Goal: Obtain resource: Obtain resource

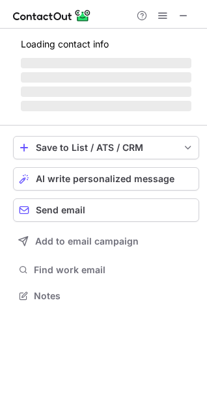
scroll to position [294, 207]
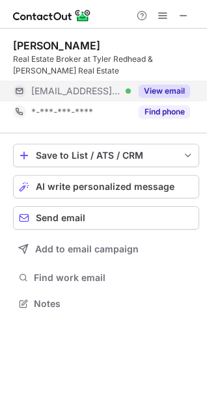
click at [157, 87] on button "View email" at bounding box center [164, 91] width 51 height 13
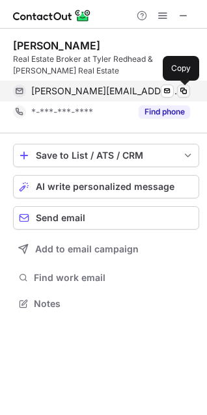
click at [178, 89] on span at bounding box center [183, 91] width 10 height 10
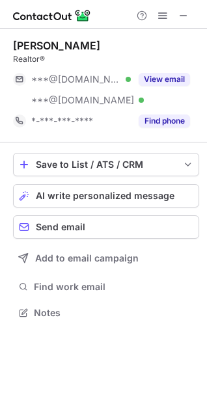
scroll to position [303, 207]
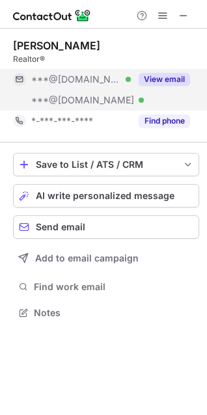
click at [155, 82] on button "View email" at bounding box center [164, 79] width 51 height 13
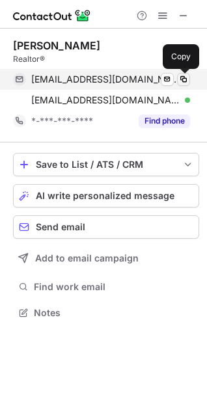
click at [185, 82] on span at bounding box center [183, 79] width 10 height 10
click at [184, 83] on span at bounding box center [183, 79] width 10 height 10
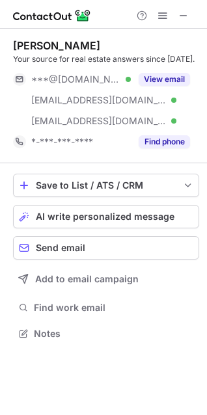
scroll to position [324, 207]
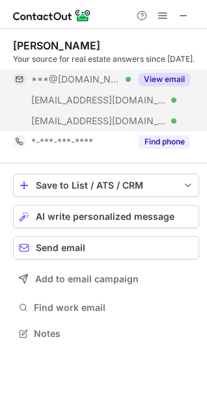
click at [141, 78] on button "View email" at bounding box center [164, 79] width 51 height 13
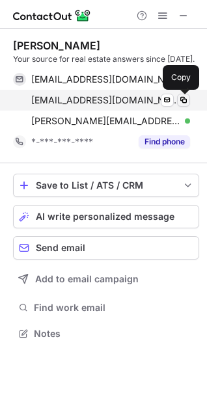
click at [185, 100] on span at bounding box center [183, 100] width 10 height 10
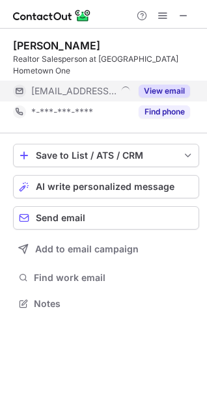
scroll to position [6, 6]
click at [161, 85] on button "View email" at bounding box center [164, 91] width 51 height 13
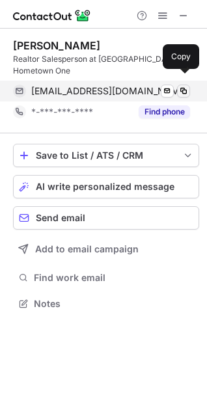
click at [181, 86] on span at bounding box center [183, 91] width 10 height 10
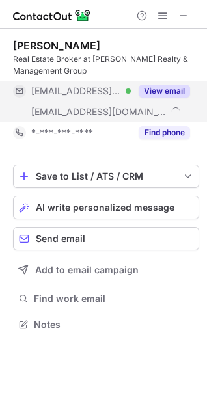
scroll to position [315, 207]
click at [167, 87] on button "View email" at bounding box center [164, 91] width 51 height 13
click at [172, 92] on button "View email" at bounding box center [164, 91] width 51 height 13
click at [170, 93] on button "View email" at bounding box center [164, 91] width 51 height 13
click at [164, 94] on button "View email" at bounding box center [164, 91] width 51 height 13
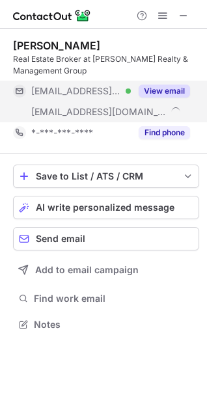
click at [109, 12] on div at bounding box center [103, 14] width 207 height 29
click at [174, 94] on button "View email" at bounding box center [164, 91] width 51 height 13
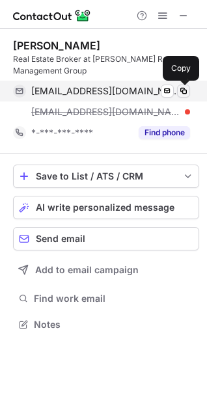
click at [182, 92] on span at bounding box center [183, 91] width 10 height 10
click at [182, 88] on span at bounding box center [183, 91] width 10 height 10
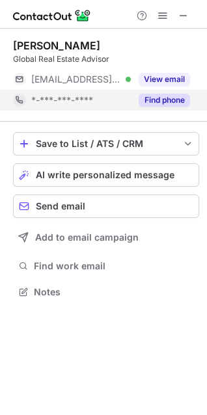
scroll to position [6, 6]
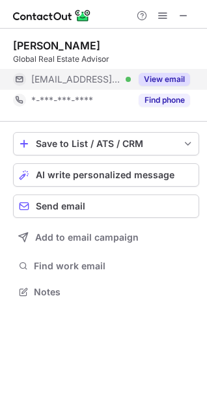
click at [170, 82] on button "View email" at bounding box center [164, 79] width 51 height 13
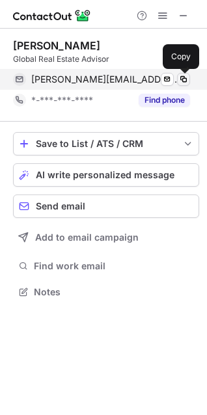
click at [184, 79] on span at bounding box center [183, 79] width 10 height 10
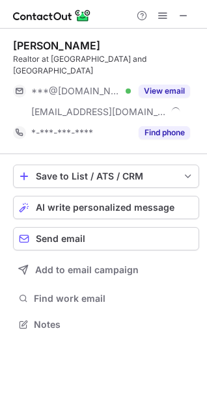
scroll to position [303, 207]
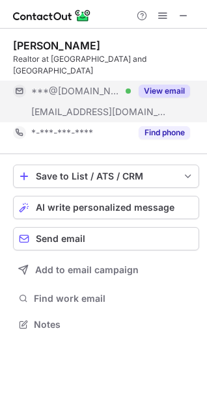
click at [161, 85] on button "View email" at bounding box center [164, 91] width 51 height 13
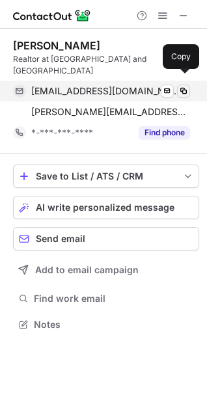
click at [185, 86] on span at bounding box center [183, 91] width 10 height 10
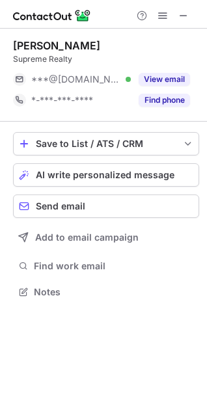
scroll to position [6, 6]
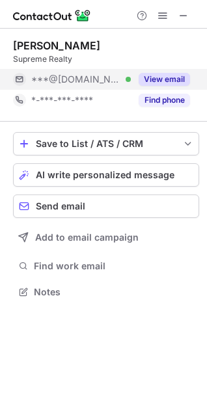
click at [161, 80] on button "View email" at bounding box center [164, 79] width 51 height 13
